Goal: Use online tool/utility: Utilize a website feature to perform a specific function

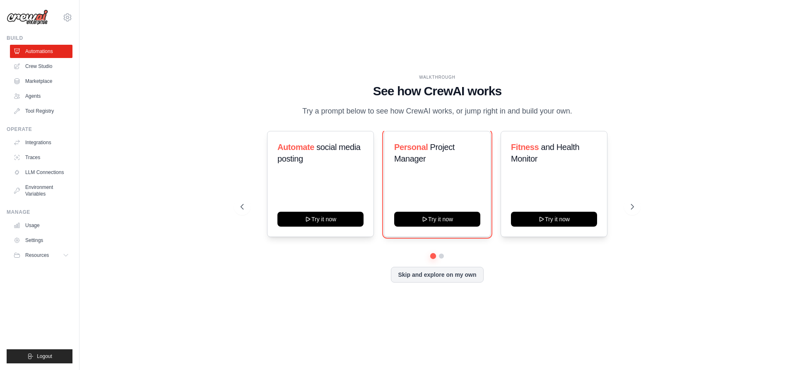
click at [395, 223] on button "Try it now" at bounding box center [437, 218] width 86 height 15
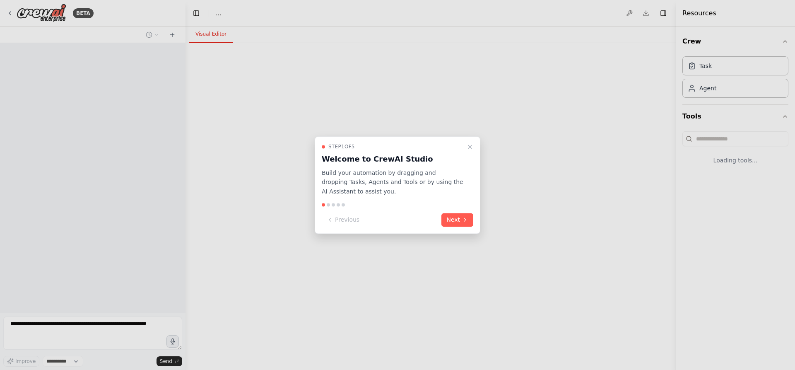
select select "****"
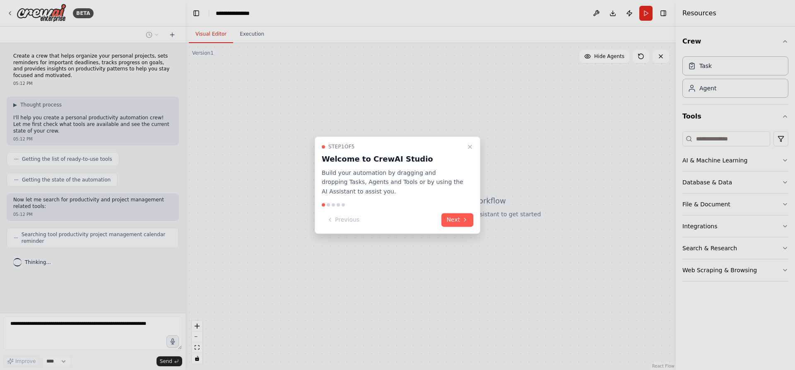
click at [738, 163] on div at bounding box center [397, 185] width 795 height 370
click at [783, 159] on div at bounding box center [397, 185] width 795 height 370
click at [465, 222] on icon at bounding box center [464, 219] width 7 height 7
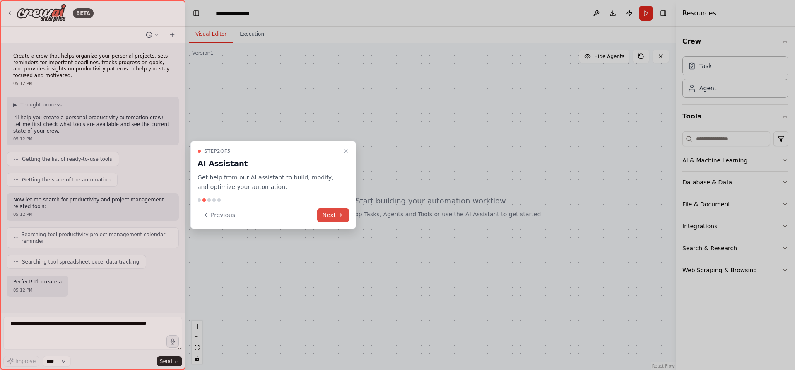
scroll to position [46, 0]
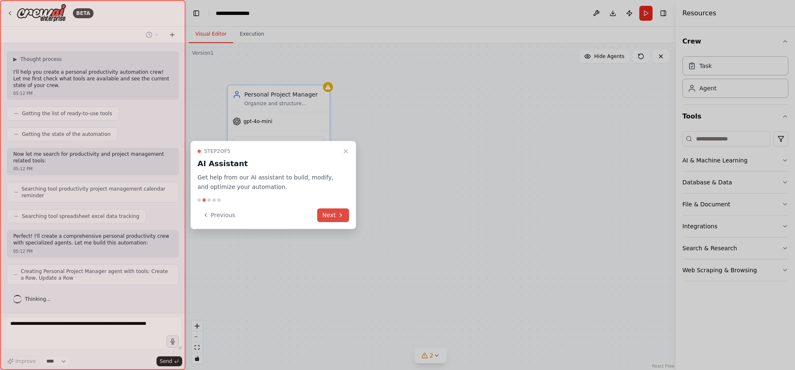
click at [334, 212] on button "Next" at bounding box center [333, 215] width 32 height 14
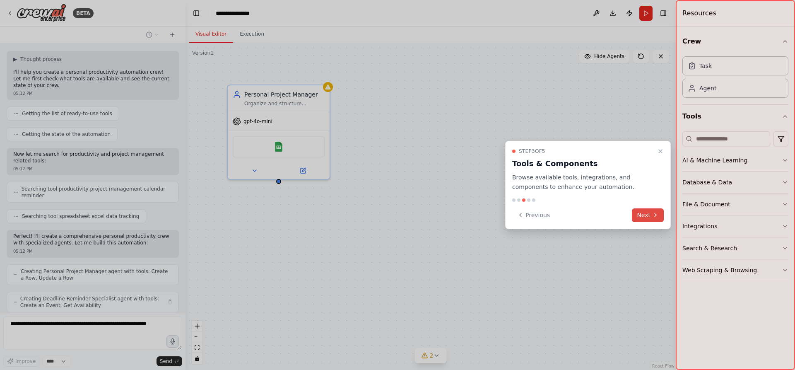
scroll to position [73, 0]
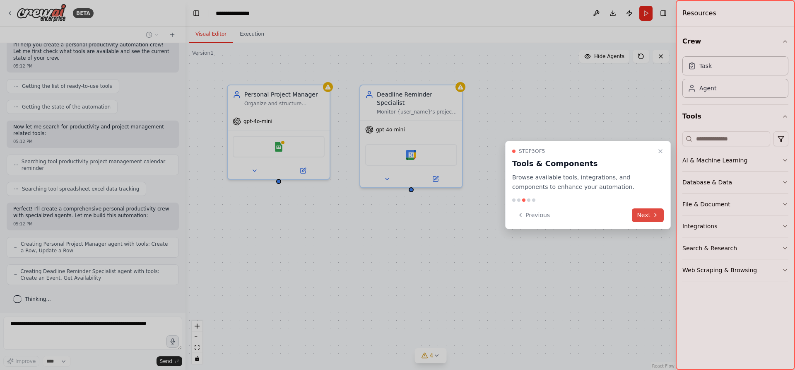
click at [650, 213] on button "Next" at bounding box center [647, 215] width 32 height 14
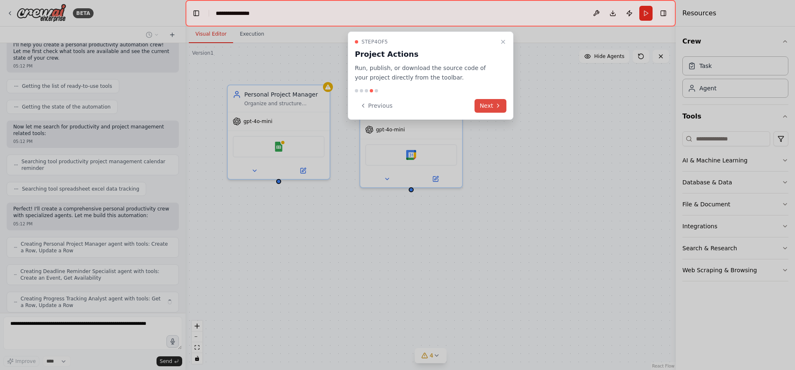
scroll to position [100, 0]
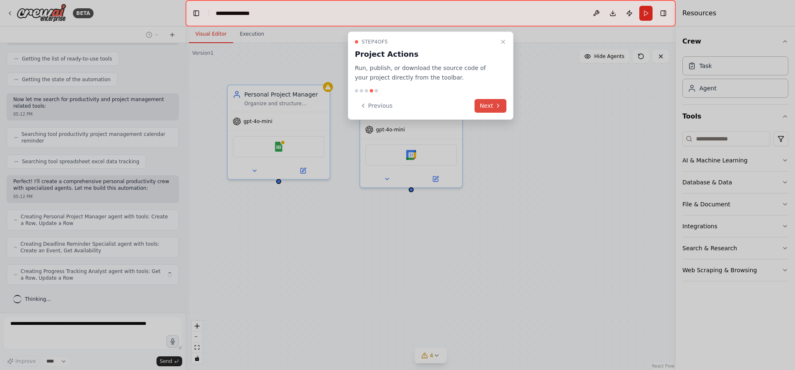
click at [494, 101] on button "Next" at bounding box center [490, 106] width 32 height 14
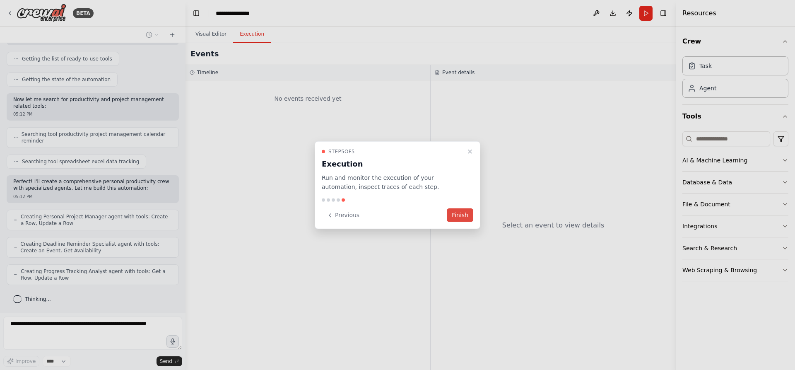
click at [462, 214] on button "Finish" at bounding box center [460, 215] width 26 height 14
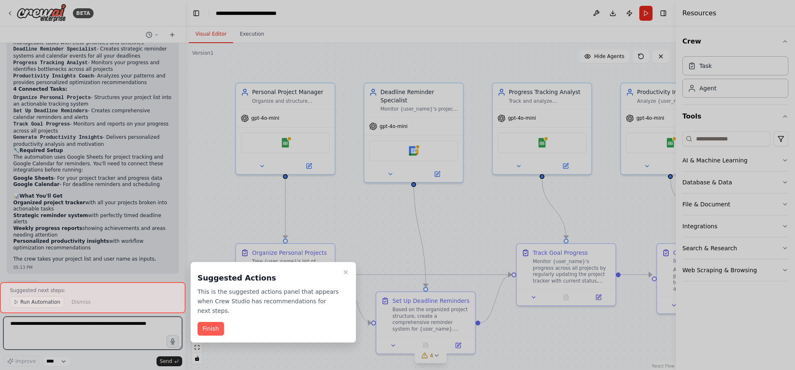
scroll to position [617, 0]
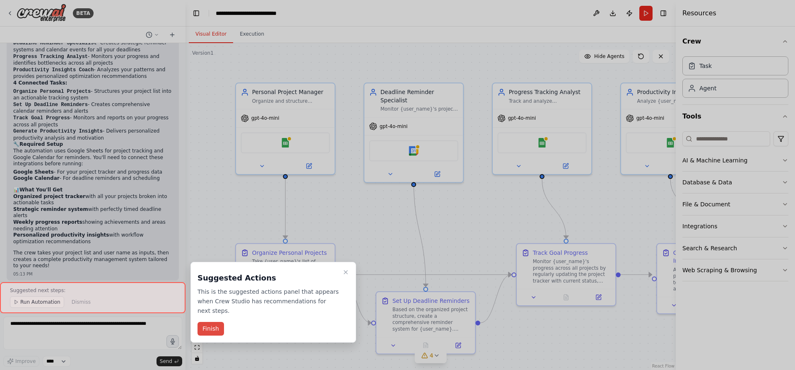
click at [209, 322] on button "Finish" at bounding box center [210, 329] width 26 height 14
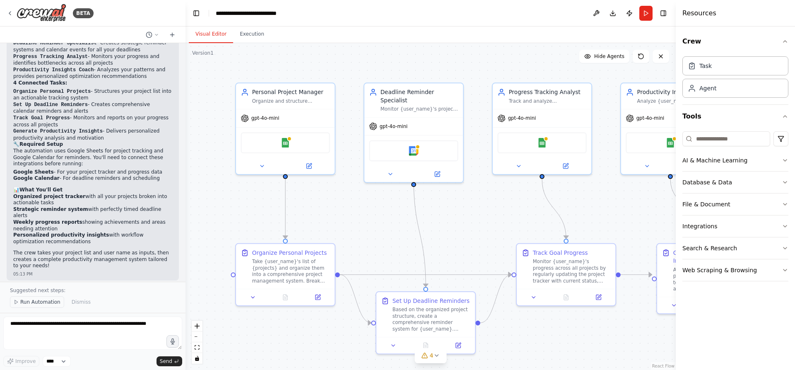
click at [17, 304] on icon at bounding box center [16, 301] width 5 height 5
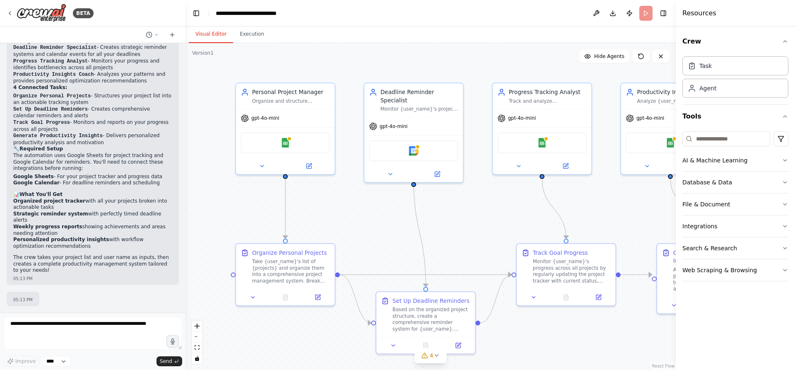
scroll to position [586, 0]
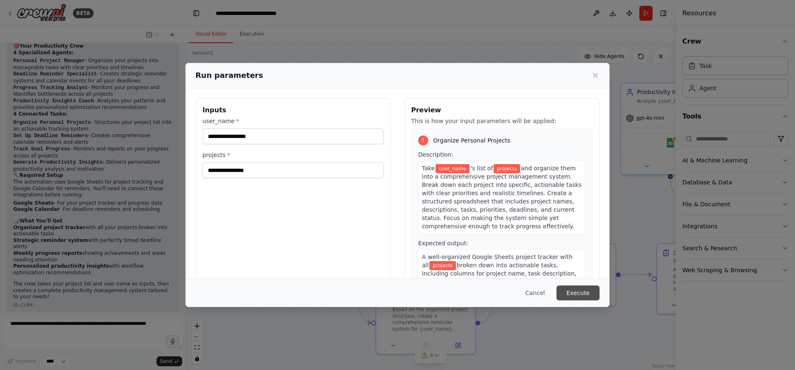
click at [574, 293] on button "Execute" at bounding box center [577, 292] width 43 height 15
click at [598, 79] on icon at bounding box center [595, 75] width 8 height 8
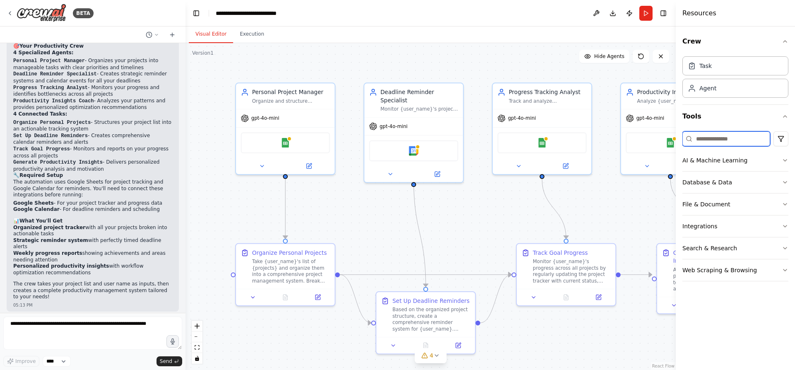
click at [717, 137] on input at bounding box center [726, 138] width 88 height 15
click at [717, 167] on button "AI & Machine Learning" at bounding box center [735, 160] width 106 height 22
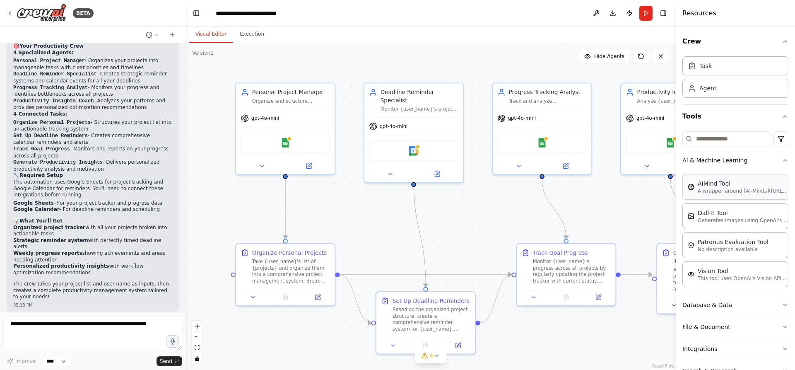
click at [736, 194] on div "AIMind Tool A wrapper around [AI-Minds](https://mindsdb.com/minds). Useful for …" at bounding box center [735, 187] width 106 height 26
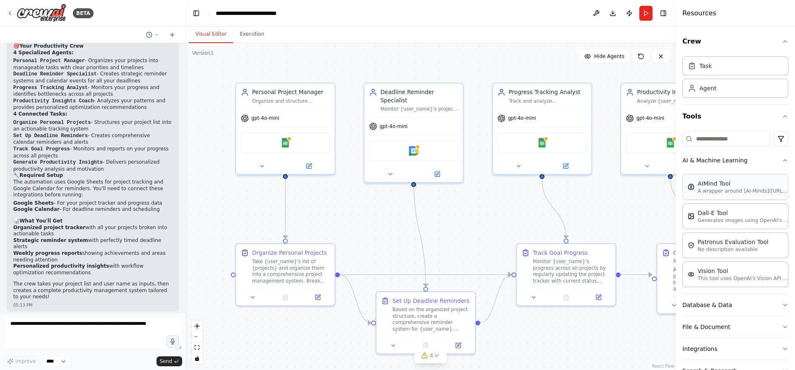
click at [736, 194] on div "AIMind Tool A wrapper around [AI-Minds](https://mindsdb.com/minds). Useful for …" at bounding box center [735, 187] width 106 height 26
